Goal: Task Accomplishment & Management: Complete application form

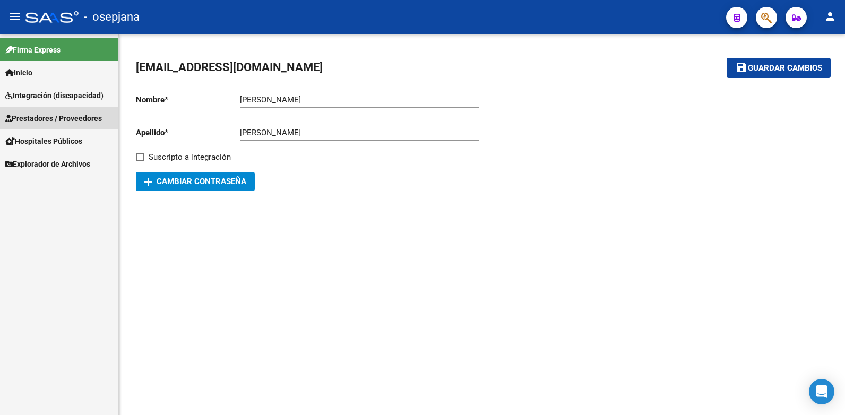
click at [62, 116] on span "Prestadores / Proveedores" at bounding box center [53, 119] width 97 height 12
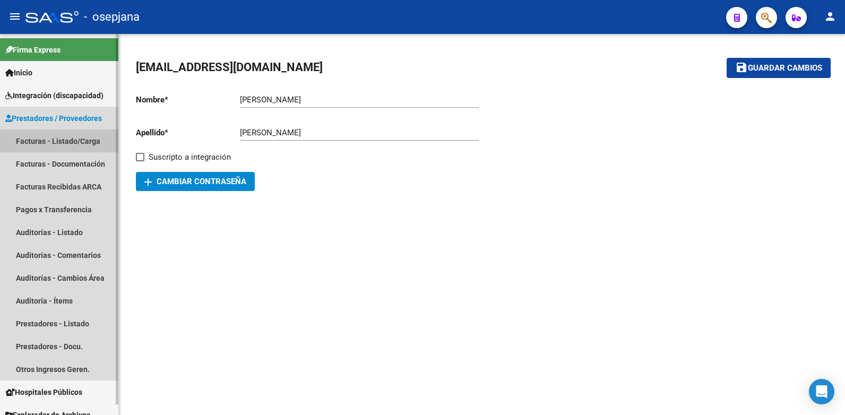
click at [56, 140] on link "Facturas - Listado/Carga" at bounding box center [59, 141] width 118 height 23
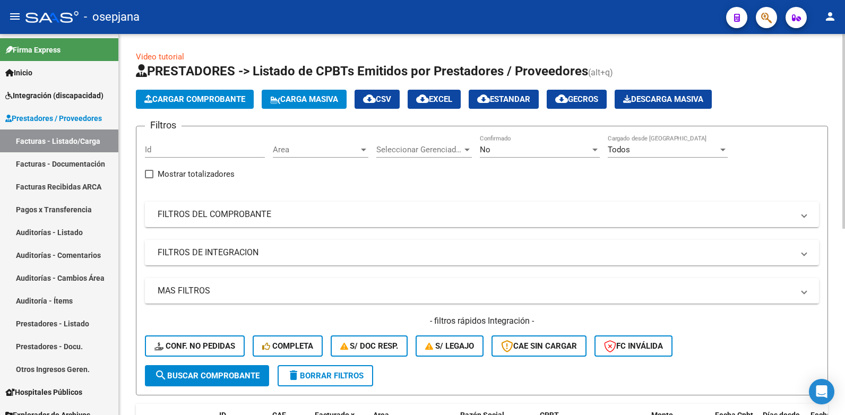
click at [365, 149] on div at bounding box center [363, 150] width 5 height 3
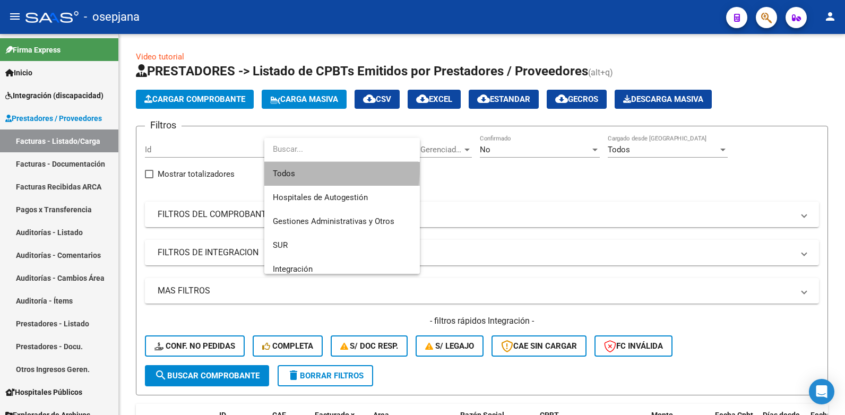
click at [287, 167] on span "Todos" at bounding box center [342, 174] width 139 height 24
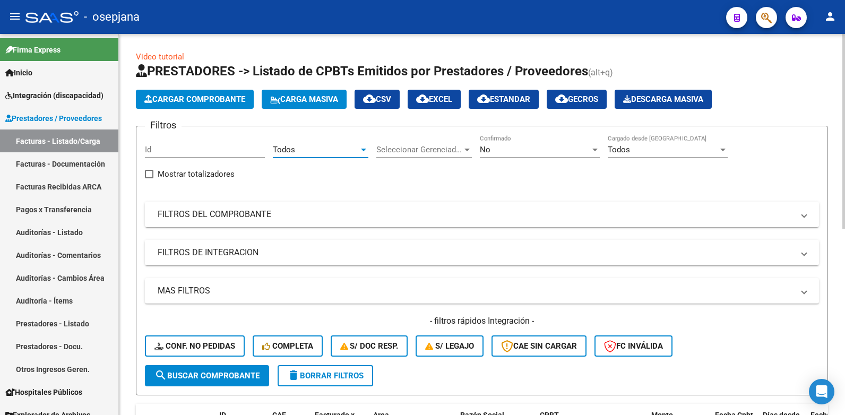
click at [599, 150] on div at bounding box center [595, 149] width 10 height 8
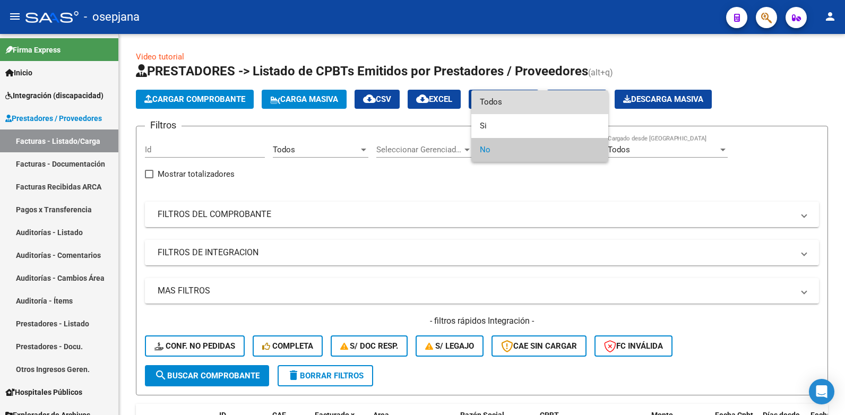
click at [484, 102] on span "Todos" at bounding box center [540, 102] width 120 height 24
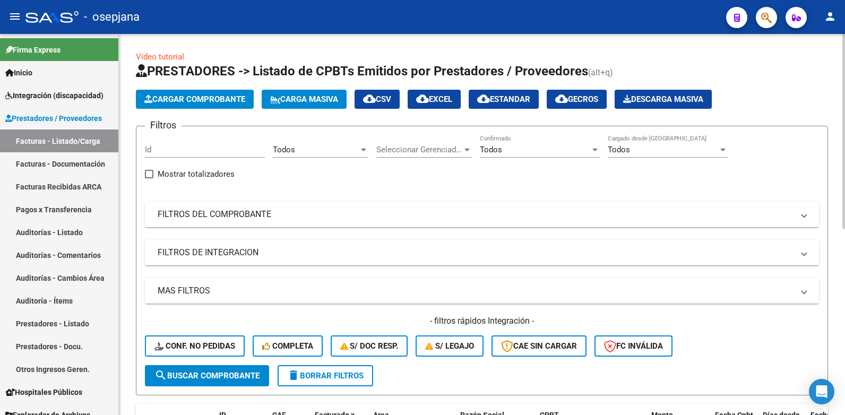
click at [804, 215] on span at bounding box center [804, 215] width 4 height 12
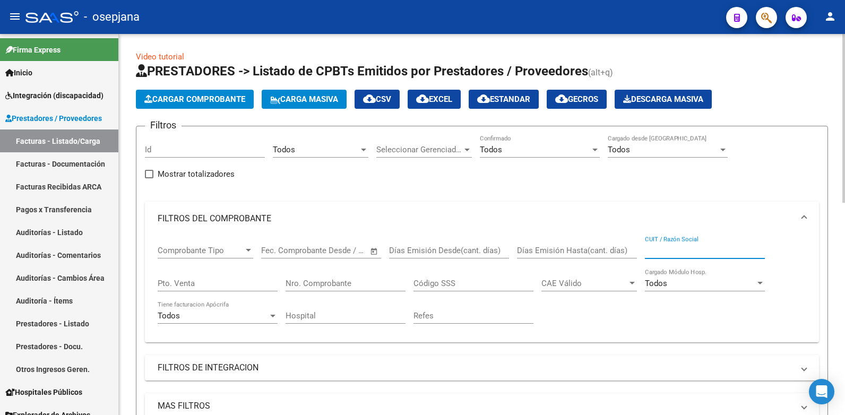
paste input "27-30994899-3"
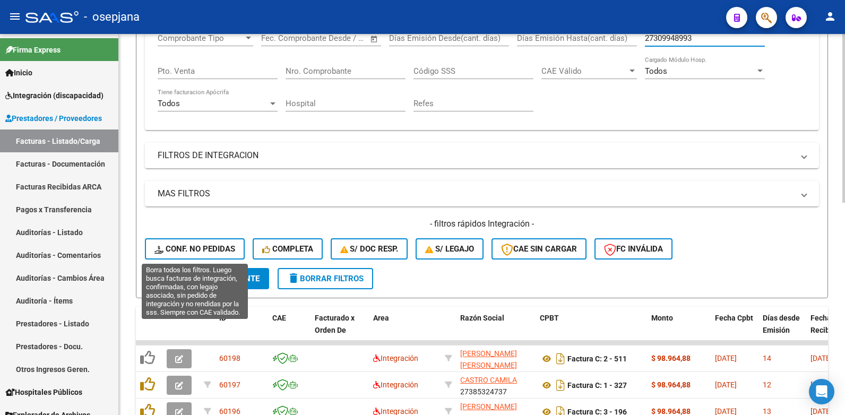
scroll to position [265, 0]
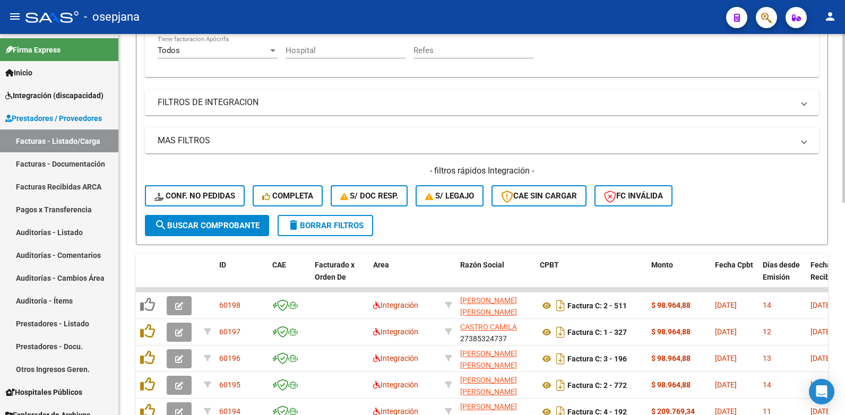
type input "27309948993"
click at [209, 222] on span "search Buscar Comprobante" at bounding box center [206, 226] width 105 height 10
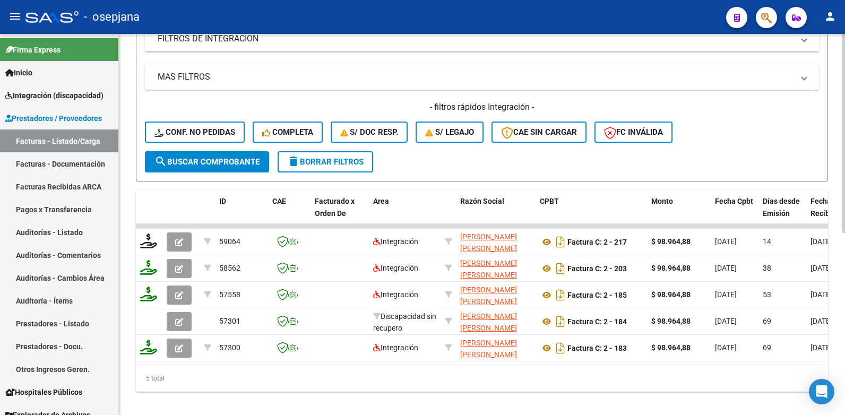
scroll to position [348, 0]
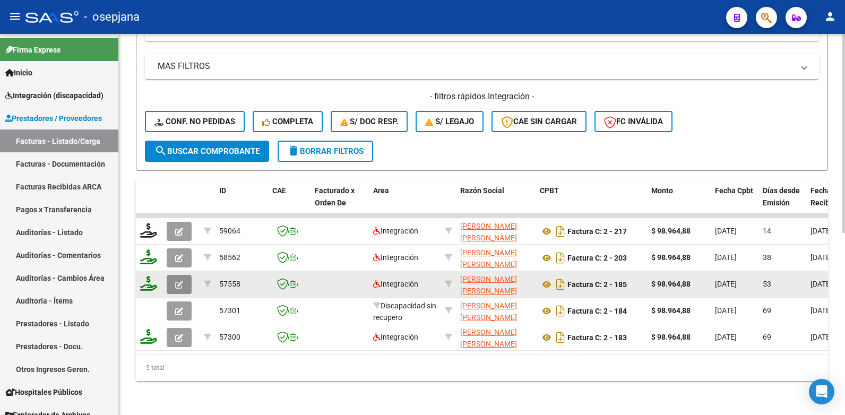
click at [174, 276] on button "button" at bounding box center [179, 284] width 25 height 19
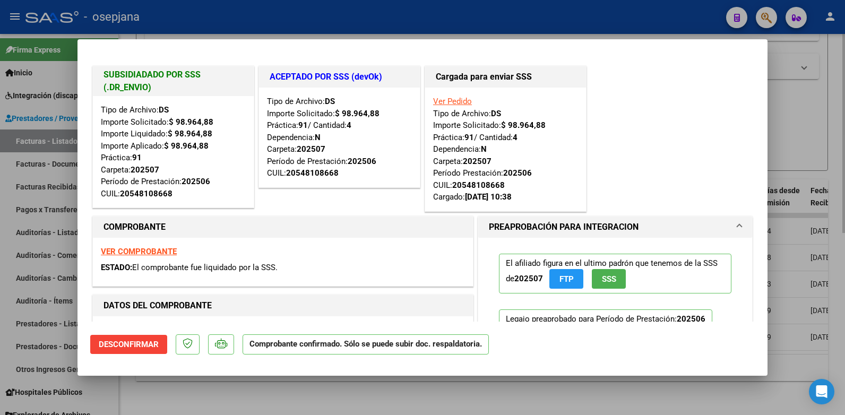
click at [789, 45] on div at bounding box center [422, 207] width 845 height 415
type input "$ 0,00"
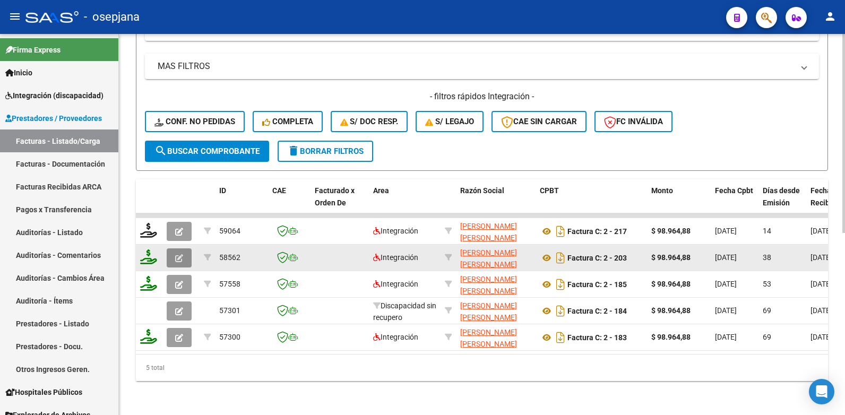
click at [182, 254] on icon "button" at bounding box center [179, 258] width 8 height 8
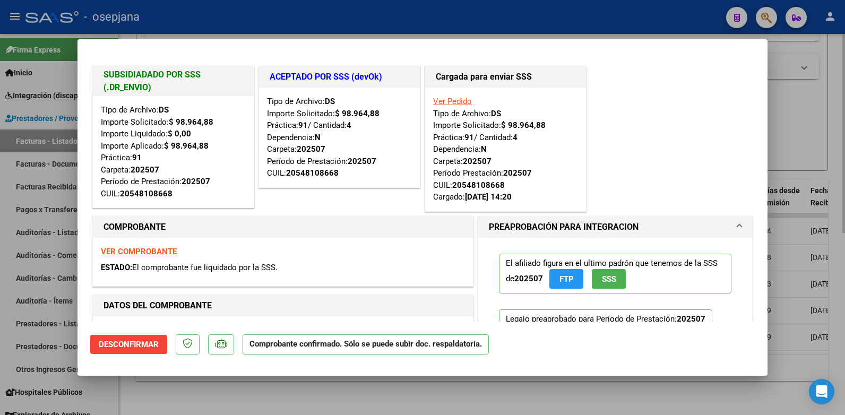
click at [824, 53] on div at bounding box center [422, 207] width 845 height 415
type input "$ 0,00"
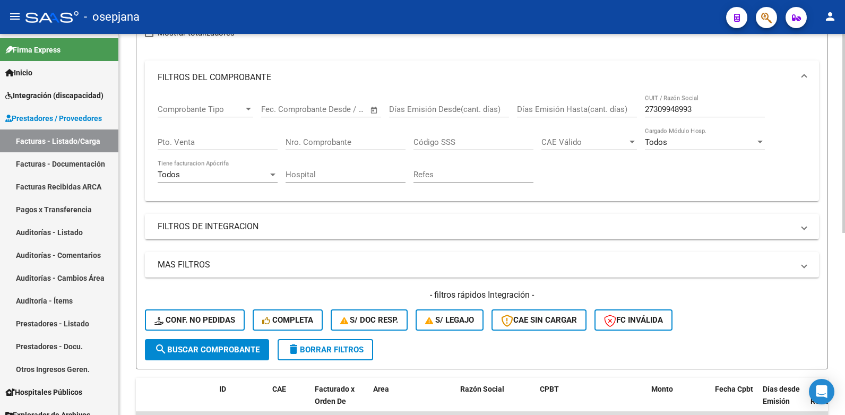
scroll to position [135, 0]
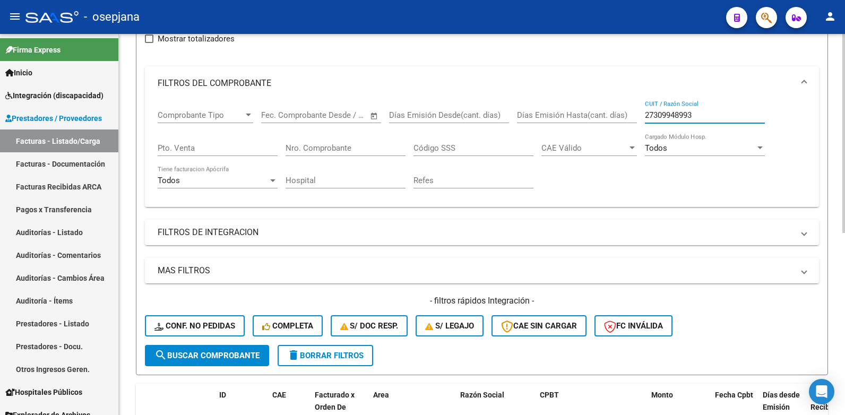
click at [697, 119] on input "27309948993" at bounding box center [705, 115] width 120 height 10
type input "2"
paste input "27-30803062-3"
type input "27308030623"
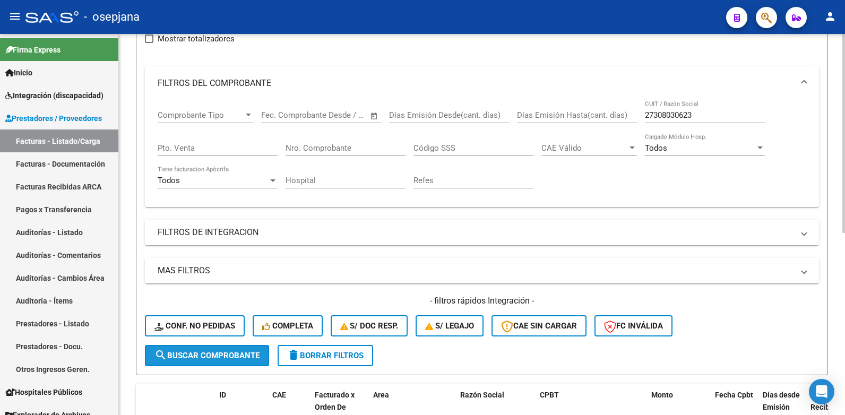
click at [218, 353] on span "search Buscar Comprobante" at bounding box center [206, 356] width 105 height 10
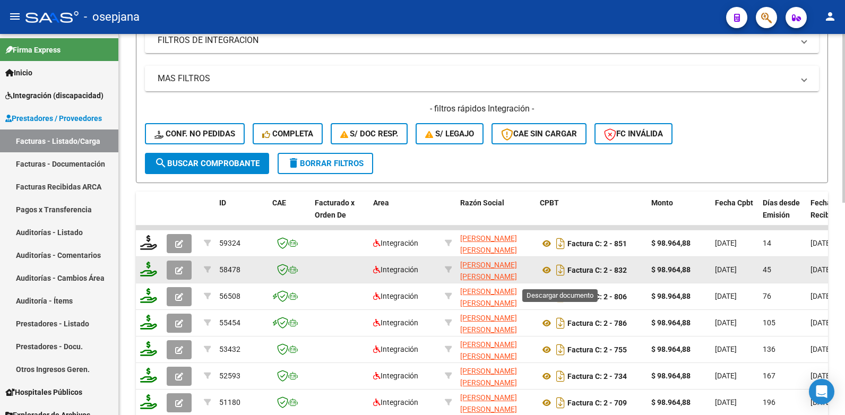
scroll to position [348, 0]
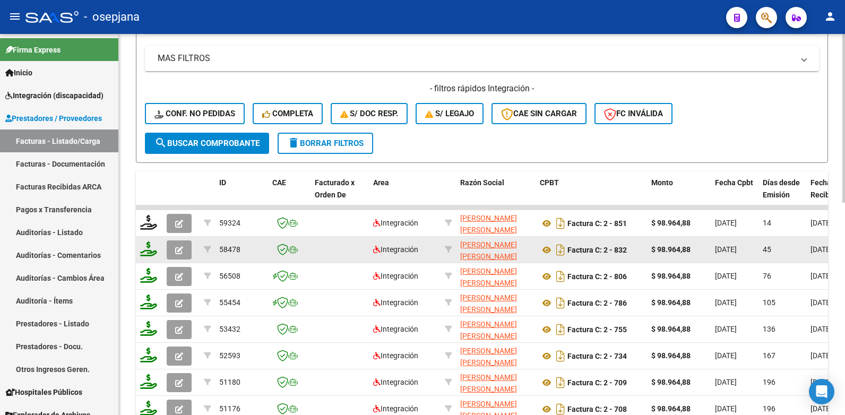
click at [182, 250] on icon "button" at bounding box center [179, 250] width 8 height 8
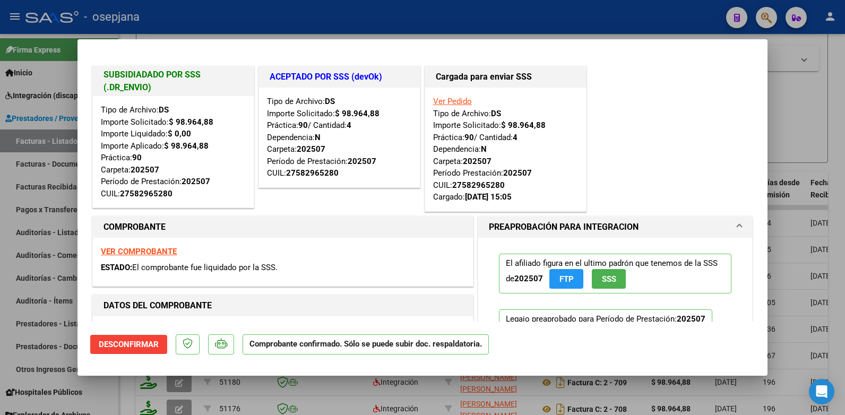
click at [788, 55] on div at bounding box center [422, 207] width 845 height 415
type input "$ 0,00"
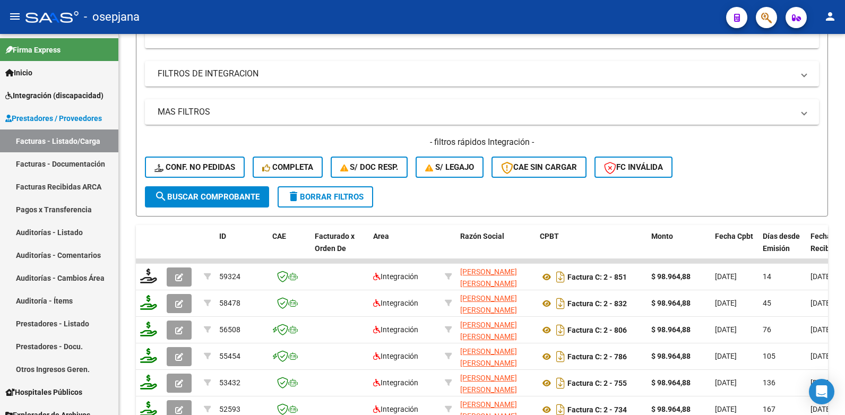
scroll to position [0, 0]
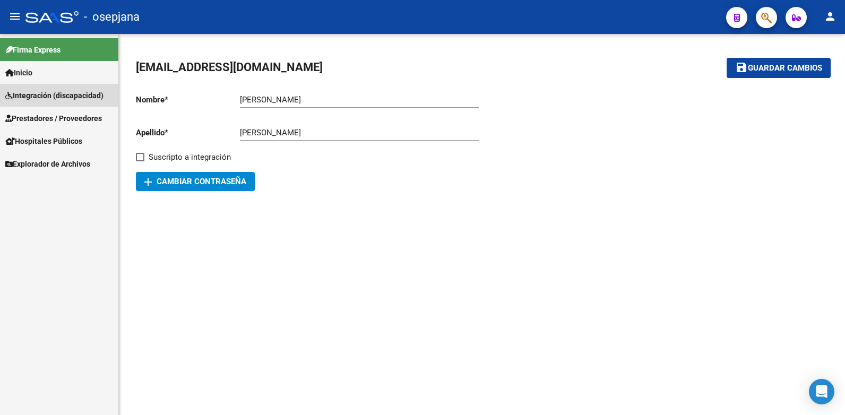
click at [60, 90] on span "Integración (discapacidad)" at bounding box center [54, 96] width 98 height 12
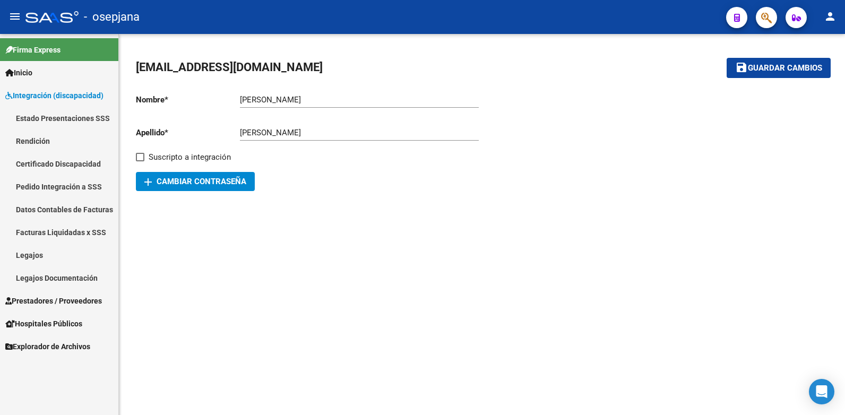
click at [73, 291] on link "Prestadores / Proveedores" at bounding box center [59, 300] width 118 height 23
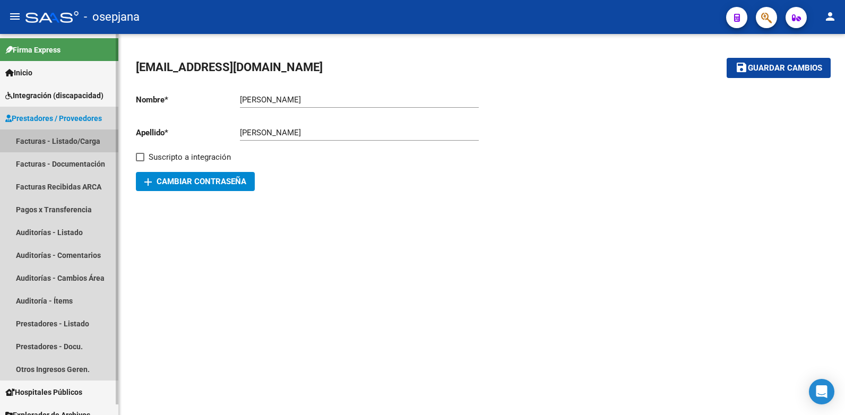
click at [79, 141] on link "Facturas - Listado/Carga" at bounding box center [59, 141] width 118 height 23
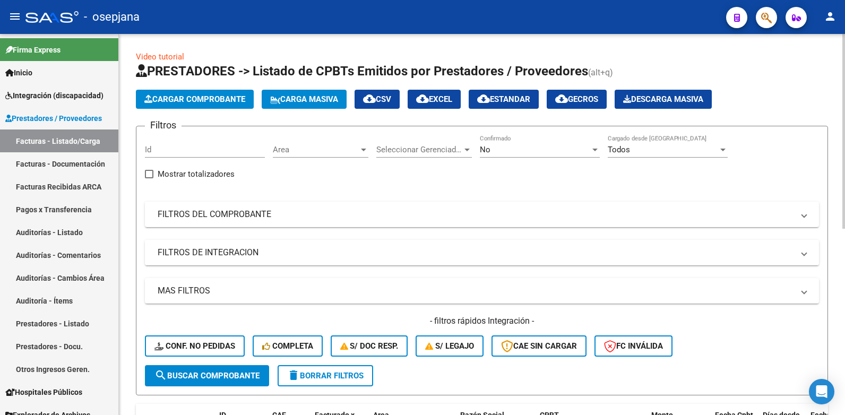
click at [365, 151] on div at bounding box center [363, 150] width 5 height 3
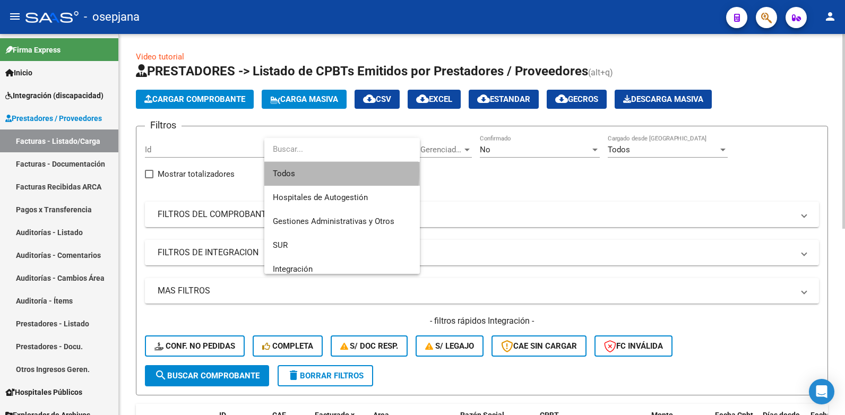
drag, startPoint x: 285, startPoint y: 170, endPoint x: 295, endPoint y: 167, distance: 10.6
click at [286, 170] on span "Todos" at bounding box center [342, 174] width 139 height 24
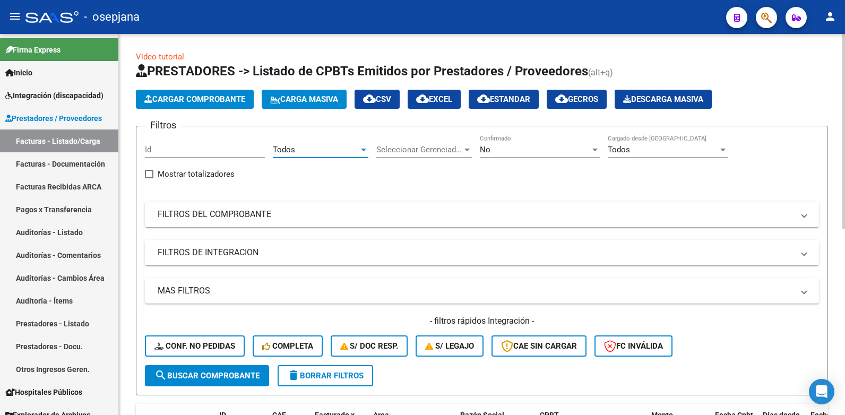
click at [595, 150] on div at bounding box center [594, 150] width 5 height 3
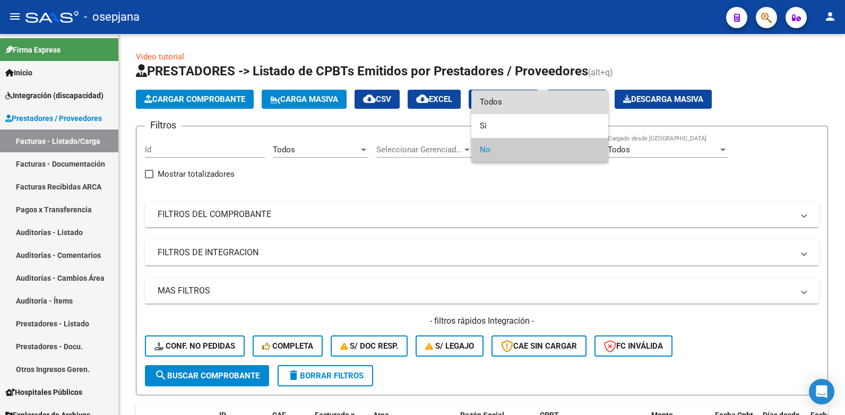
click at [566, 102] on span "Todos" at bounding box center [540, 102] width 120 height 24
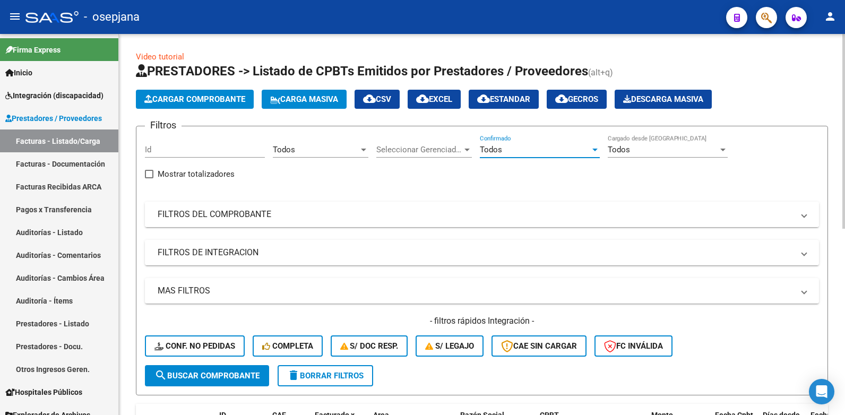
click at [804, 216] on span at bounding box center [804, 215] width 4 height 12
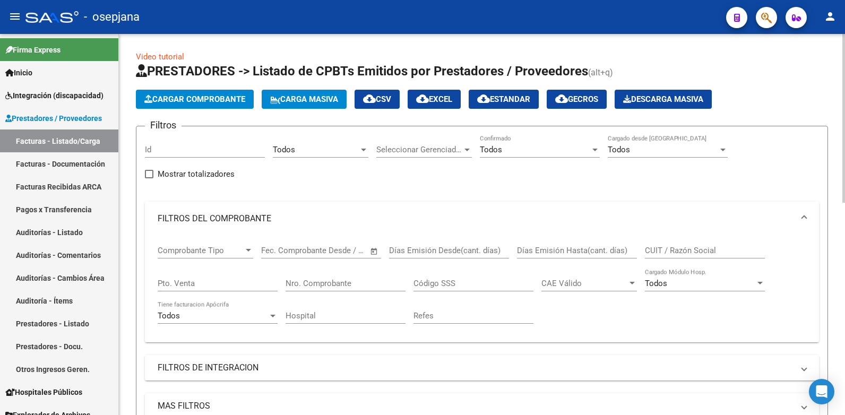
click at [672, 252] on input "CUIT / Razón Social" at bounding box center [705, 251] width 120 height 10
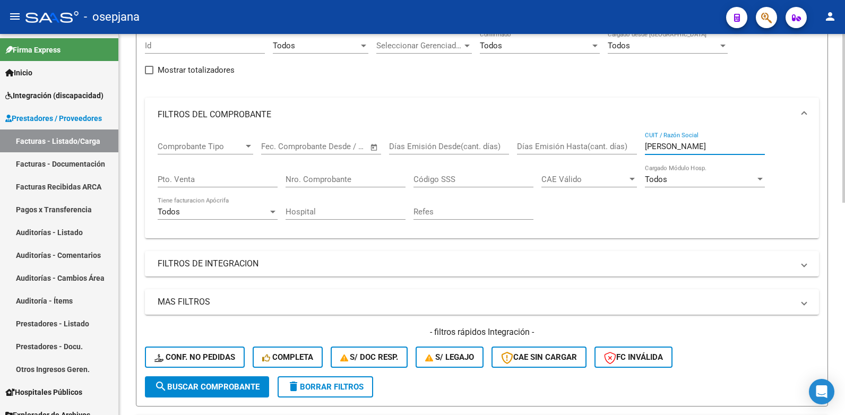
scroll to position [106, 0]
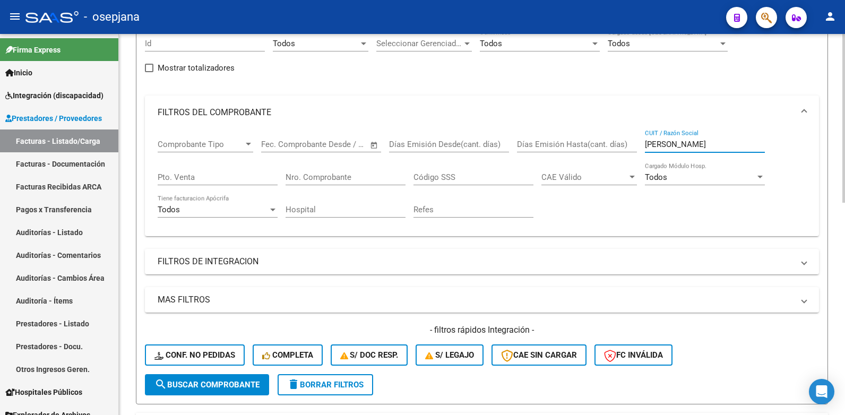
type input "[PERSON_NAME]"
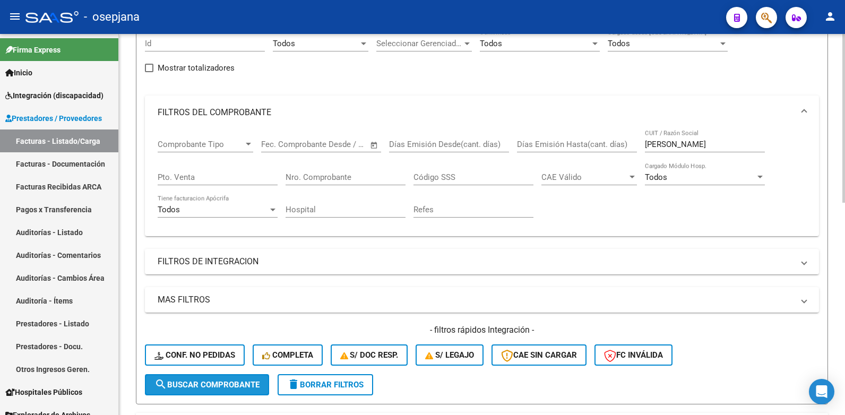
click at [213, 384] on span "search Buscar Comprobante" at bounding box center [206, 385] width 105 height 10
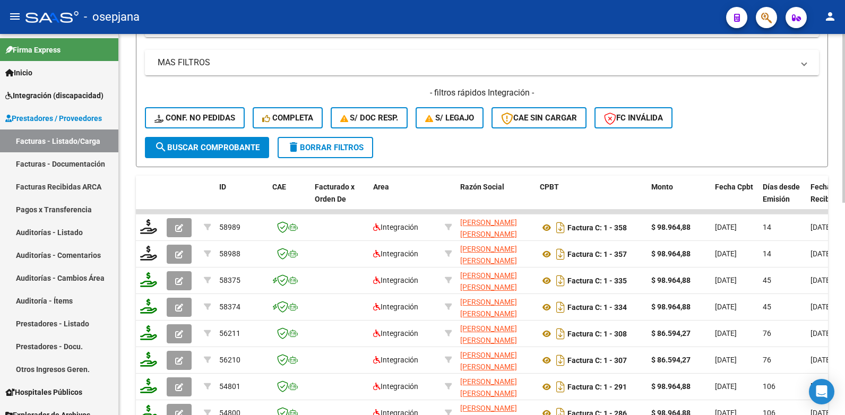
scroll to position [425, 0]
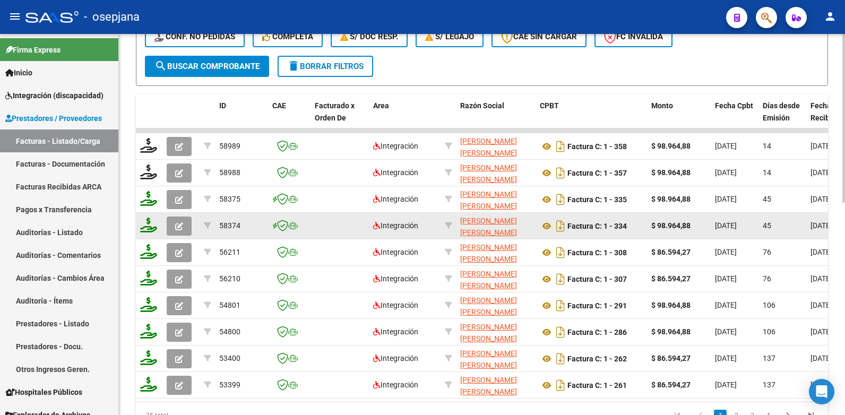
click at [181, 222] on icon "button" at bounding box center [179, 226] width 8 height 8
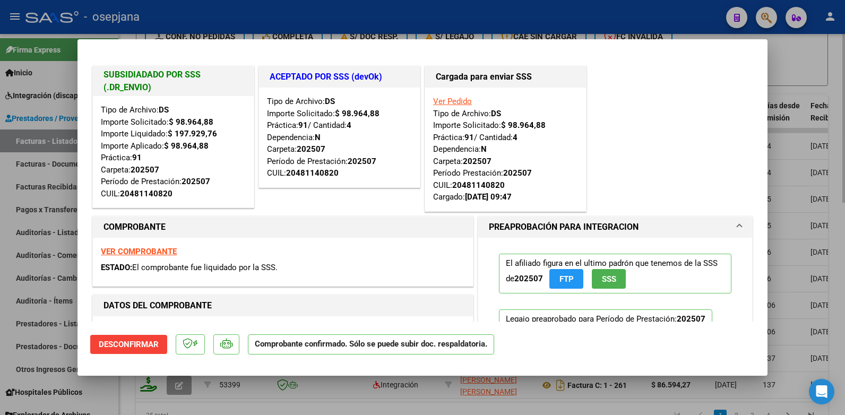
drag, startPoint x: 816, startPoint y: 64, endPoint x: 810, endPoint y: 65, distance: 6.5
click at [815, 65] on div at bounding box center [422, 207] width 845 height 415
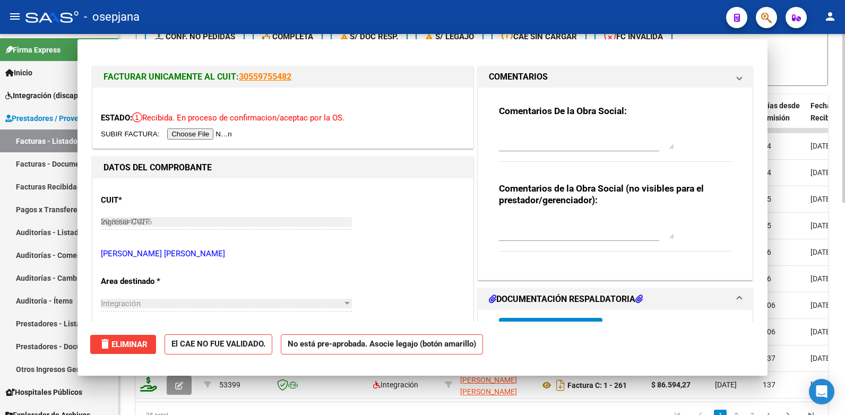
type input "$ 0,00"
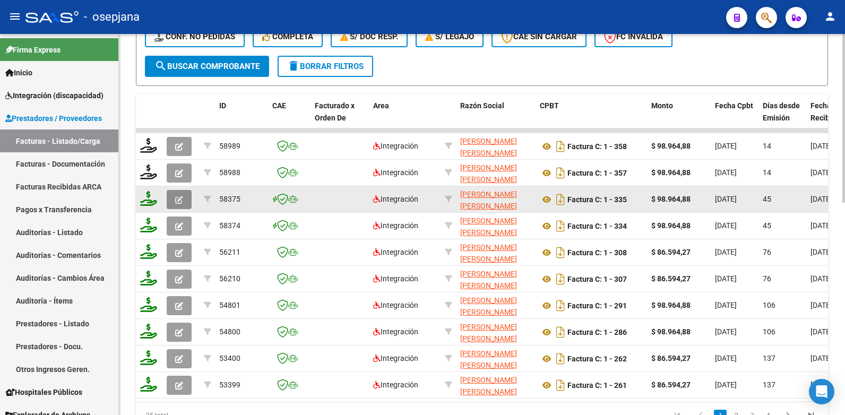
click at [174, 202] on button "button" at bounding box center [179, 199] width 25 height 19
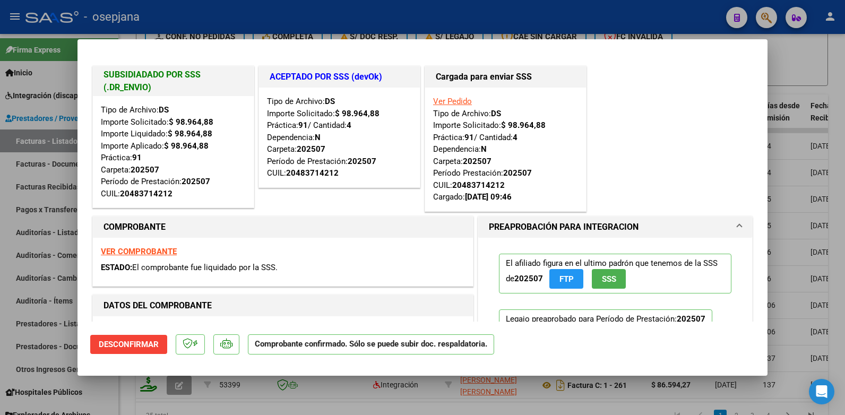
click at [794, 55] on div at bounding box center [422, 207] width 845 height 415
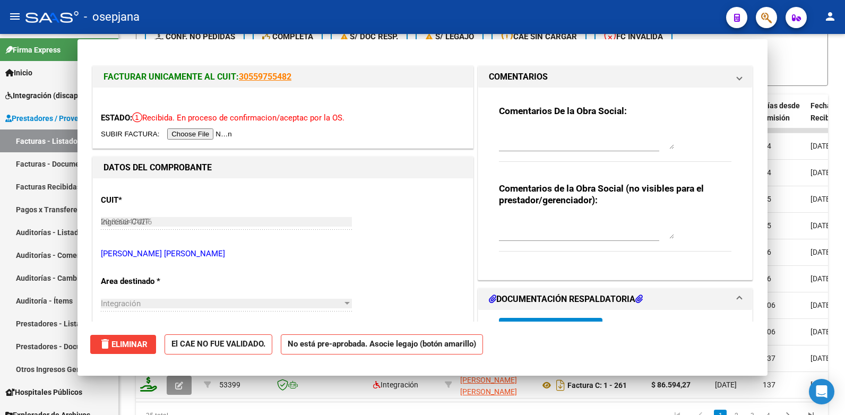
type input "$ 0,00"
